Goal: Find specific page/section: Find specific page/section

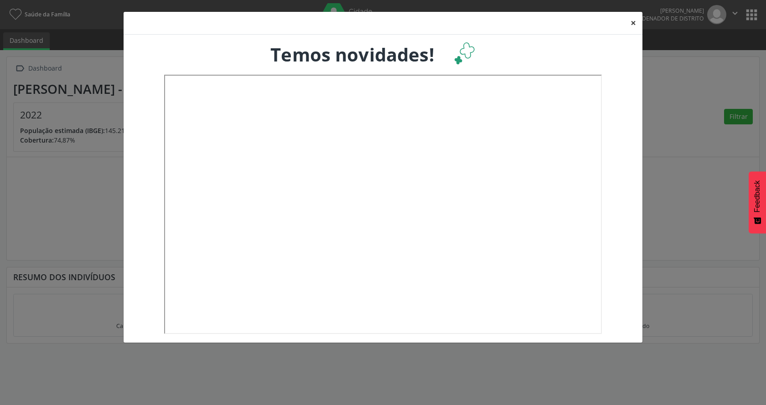
click at [633, 23] on button "×" at bounding box center [633, 23] width 18 height 22
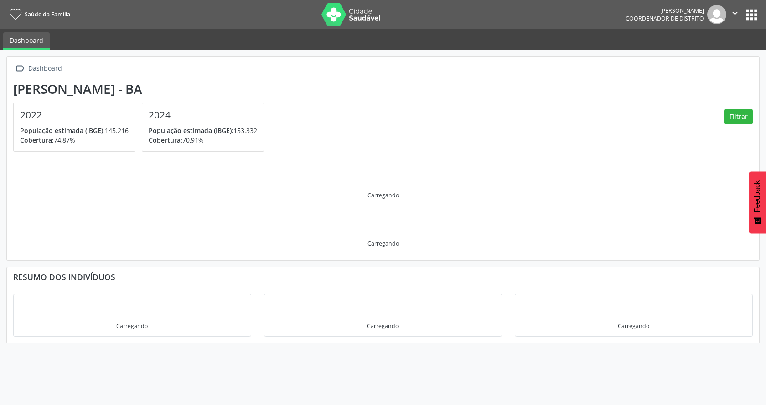
click at [750, 16] on button "apps" at bounding box center [752, 15] width 16 height 16
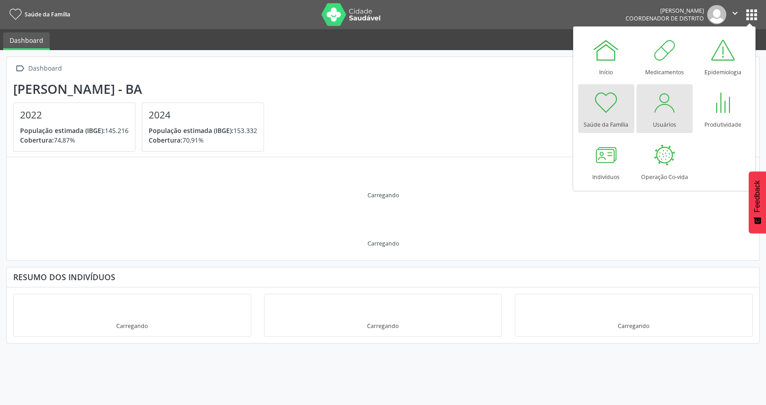
click at [672, 117] on div "Usuários" at bounding box center [664, 122] width 23 height 12
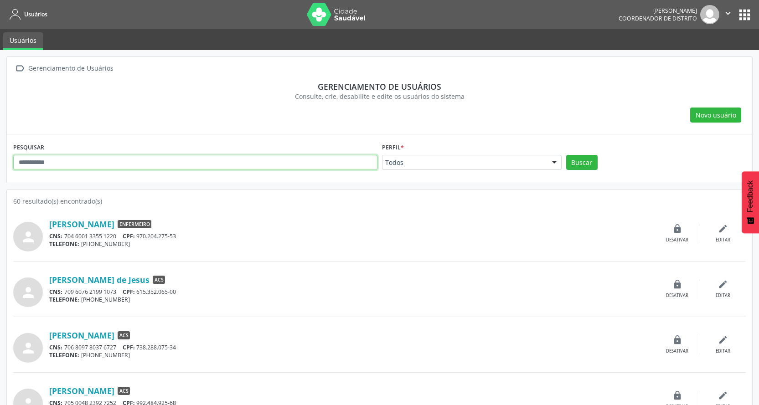
click at [169, 165] on input "text" at bounding box center [195, 163] width 364 height 16
type input "*****"
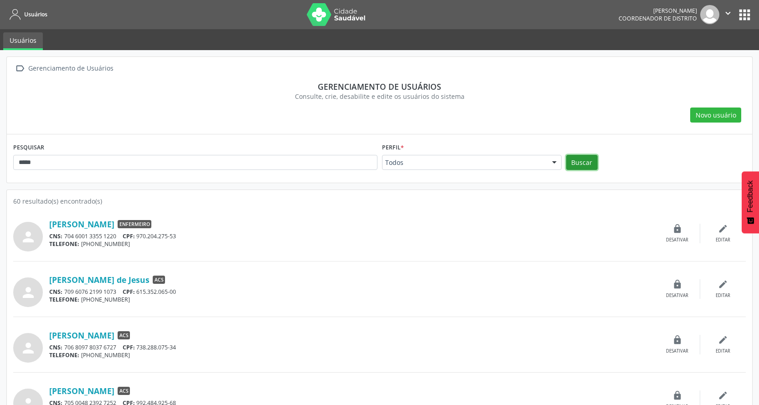
click at [591, 165] on button "Buscar" at bounding box center [581, 163] width 31 height 16
